Goal: Navigation & Orientation: Find specific page/section

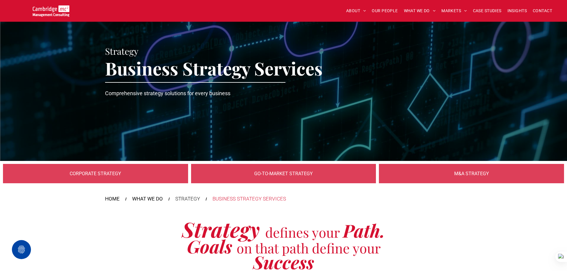
scroll to position [566, 0]
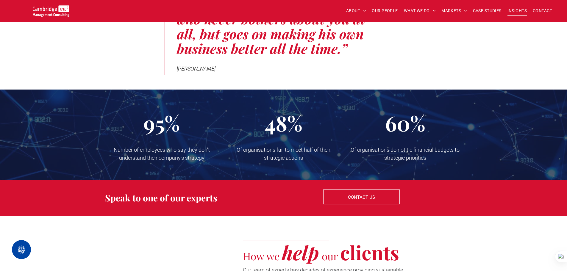
drag, startPoint x: 0, startPoint y: 0, endPoint x: 511, endPoint y: 11, distance: 510.9
click at [510, 11] on span "INSIGHTS" at bounding box center [517, 10] width 19 height 9
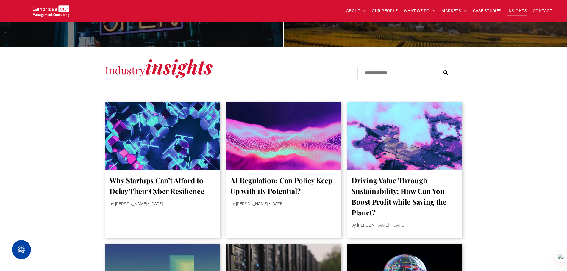
scroll to position [268, 0]
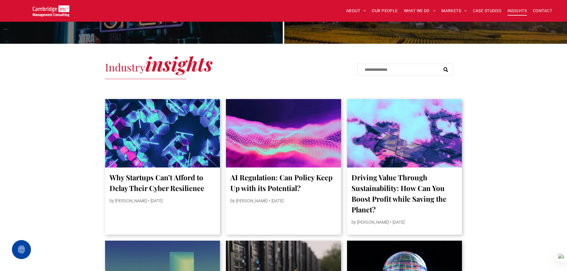
click at [171, 145] on div at bounding box center [163, 133] width 122 height 73
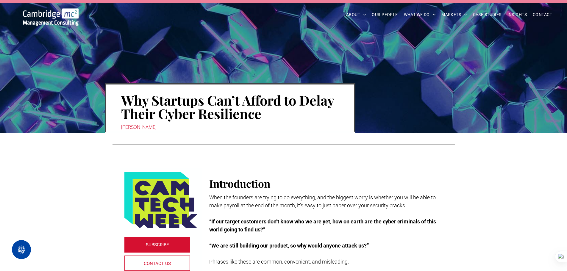
click at [386, 18] on span "OUR PEOPLE" at bounding box center [385, 14] width 26 height 9
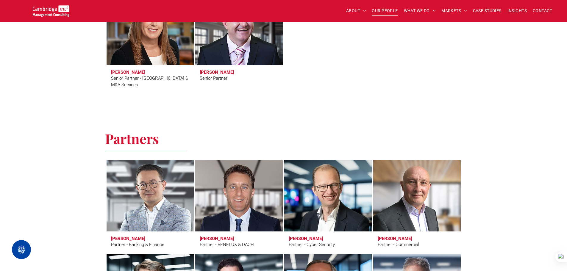
scroll to position [1161, 0]
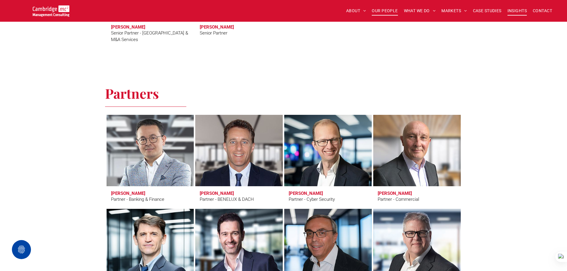
click at [510, 10] on span "INSIGHTS" at bounding box center [517, 10] width 19 height 9
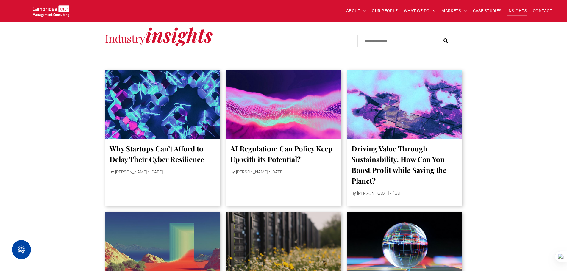
scroll to position [298, 0]
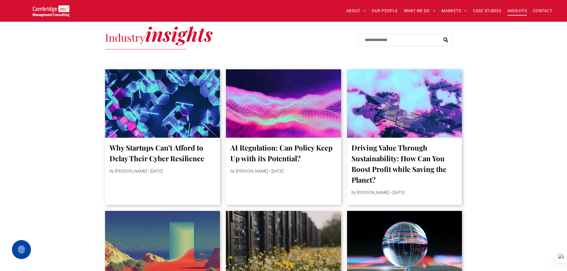
click at [146, 120] on div at bounding box center [163, 103] width 122 height 73
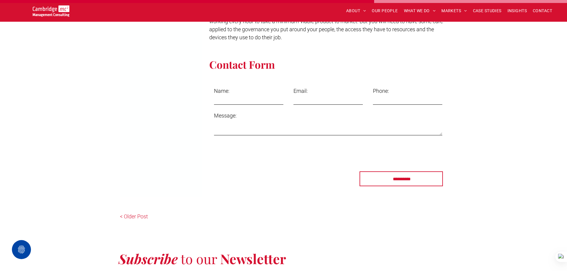
scroll to position [1399, 0]
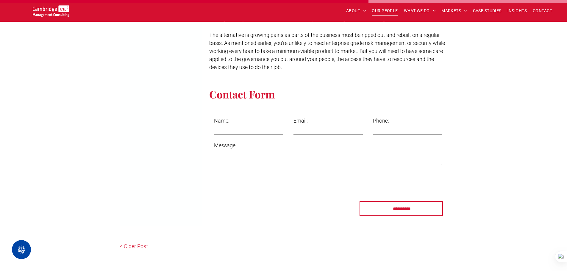
click at [387, 8] on span "OUR PEOPLE" at bounding box center [385, 10] width 26 height 9
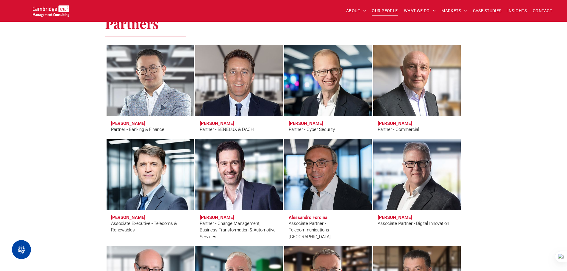
scroll to position [1220, 0]
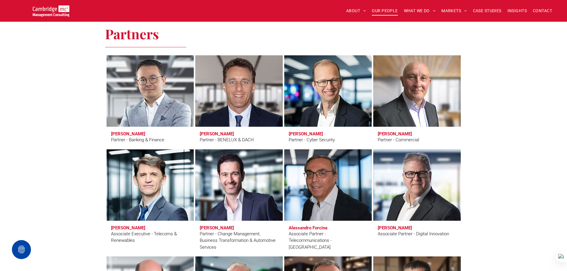
click at [224, 96] on link at bounding box center [239, 91] width 93 height 76
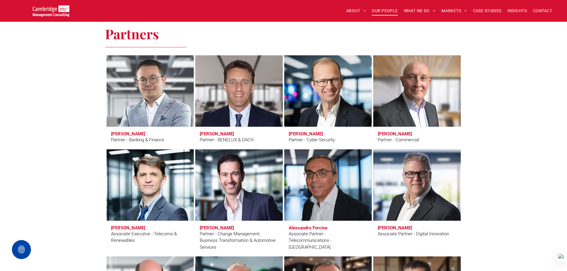
click at [321, 85] on link at bounding box center [328, 91] width 93 height 76
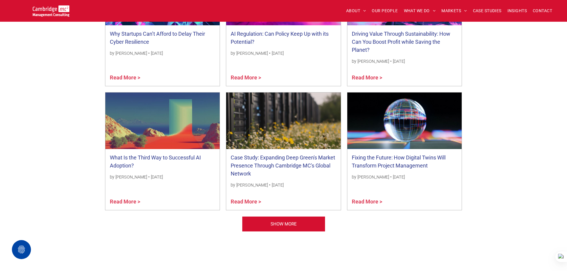
scroll to position [497, 0]
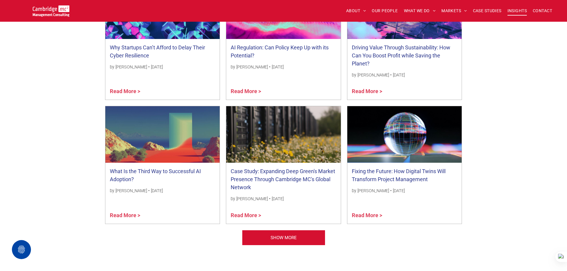
click at [511, 10] on span "INSIGHTS" at bounding box center [517, 10] width 19 height 9
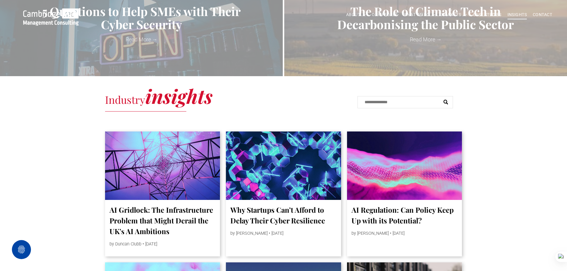
scroll to position [238, 0]
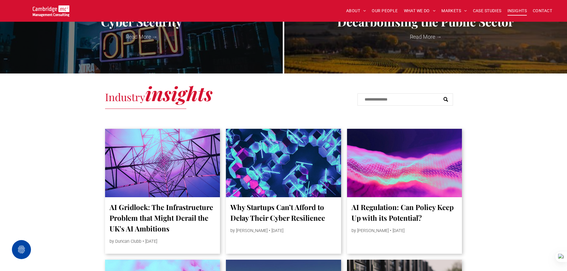
click at [163, 167] on div at bounding box center [163, 163] width 122 height 73
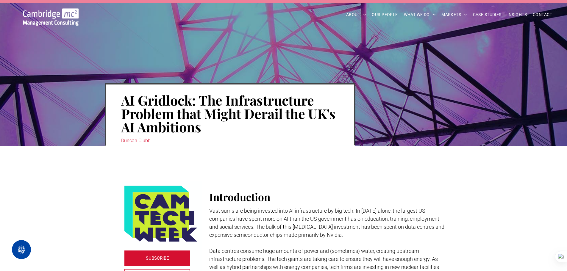
click at [372, 14] on span "OUR PEOPLE" at bounding box center [385, 14] width 26 height 9
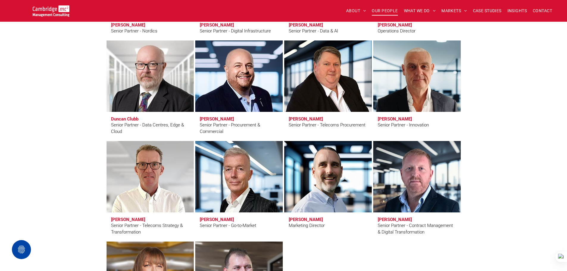
scroll to position [833, 0]
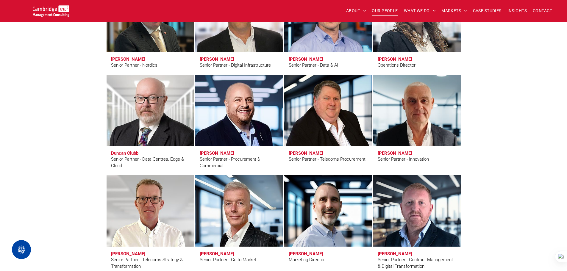
click at [191, 154] on span "Duncan Clubb Senior Partner - Data Centres, Edge & Cloud" at bounding box center [151, 160] width 88 height 28
click at [156, 116] on link "Duncan Clubb" at bounding box center [150, 111] width 93 height 76
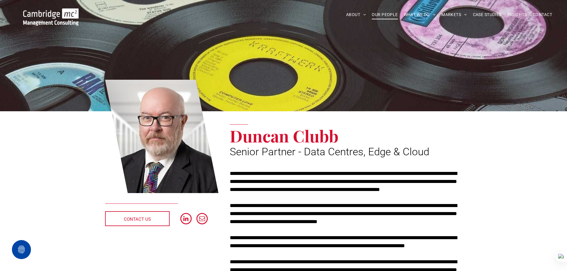
click at [383, 15] on span "OUR PEOPLE" at bounding box center [385, 14] width 26 height 9
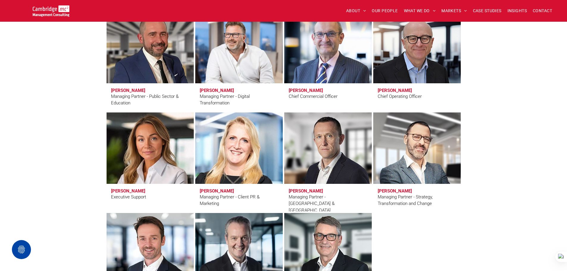
scroll to position [357, 0]
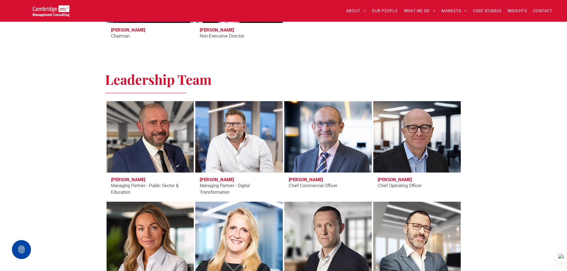
click at [190, 137] on link at bounding box center [150, 137] width 93 height 76
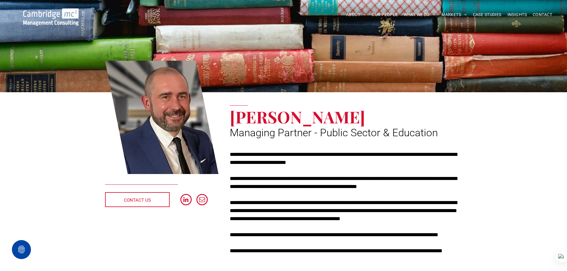
scroll to position [30, 0]
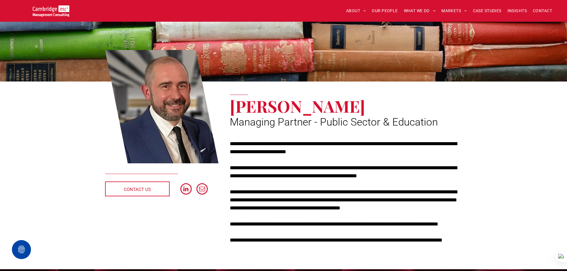
click at [516, 133] on div "**********" at bounding box center [283, 158] width 567 height 224
